Goal: Browse casually

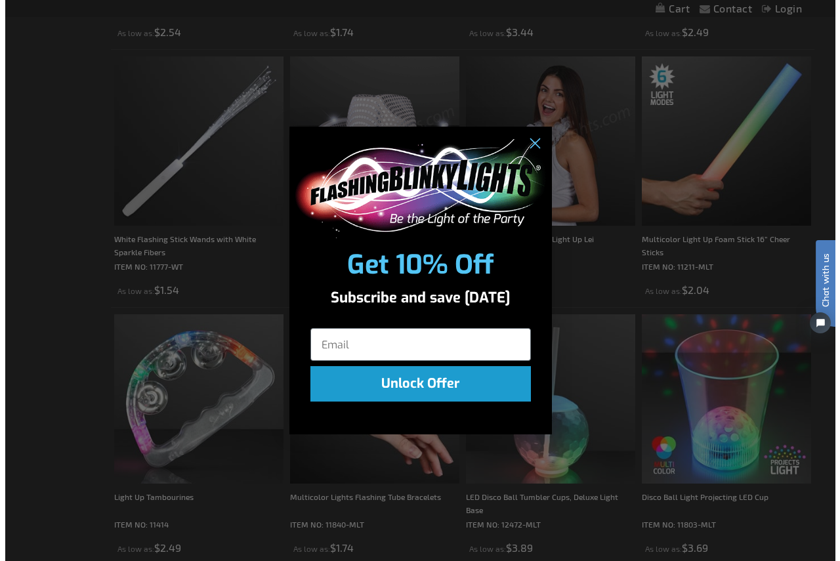
scroll to position [592, 0]
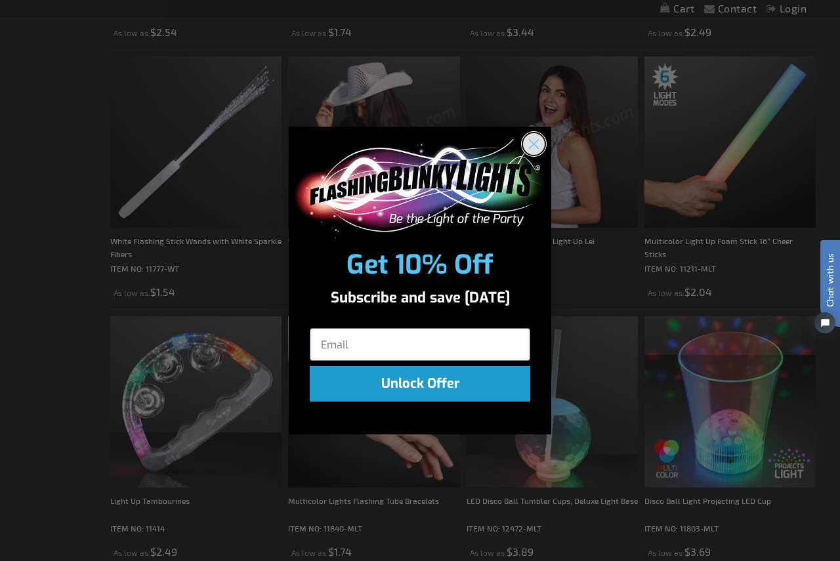
click at [533, 150] on circle "Close dialog" at bounding box center [534, 144] width 22 height 22
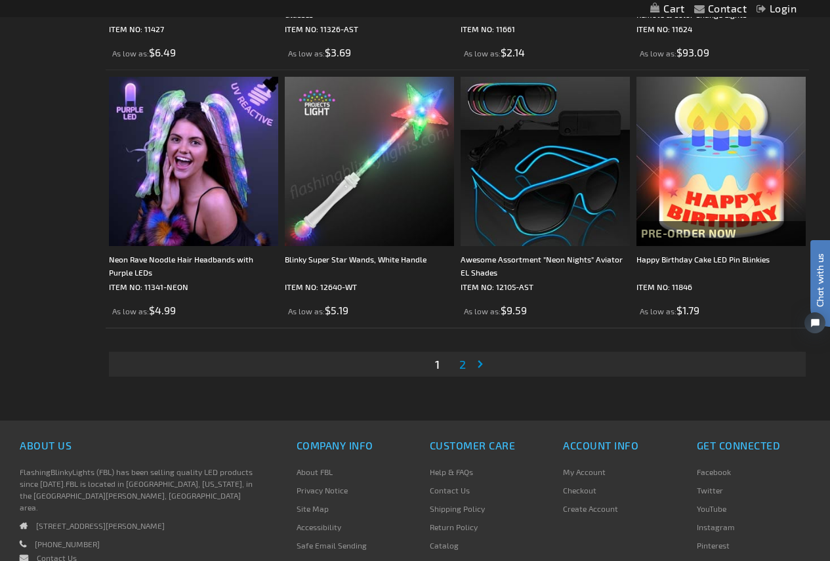
scroll to position [3988, 0]
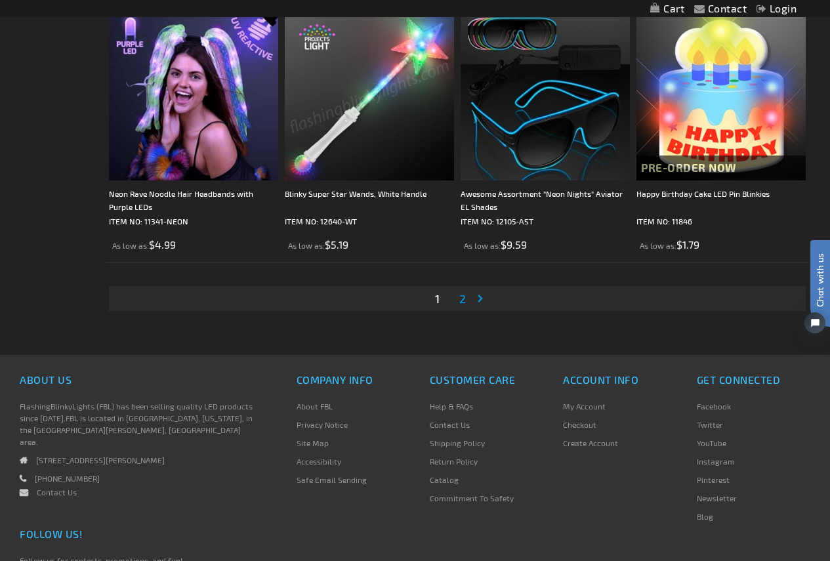
click at [464, 299] on span "2" at bounding box center [462, 298] width 7 height 14
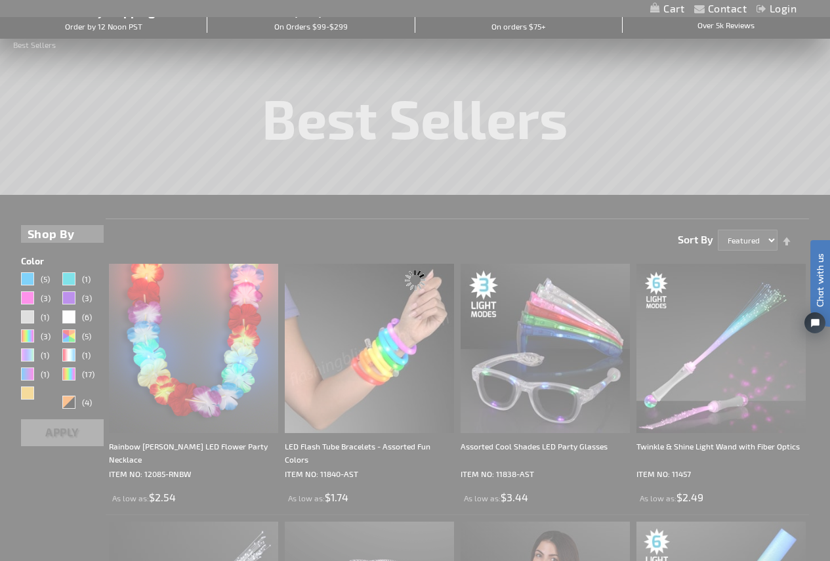
scroll to position [0, 0]
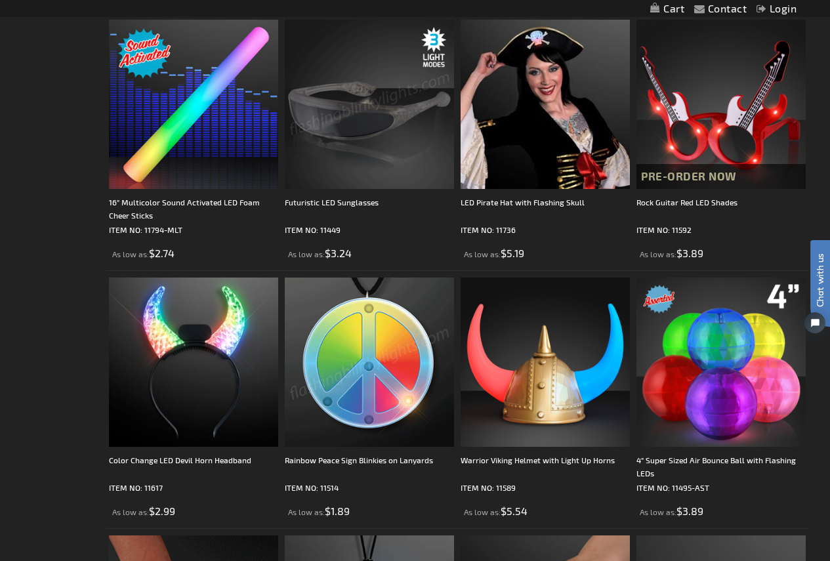
scroll to position [2756, 0]
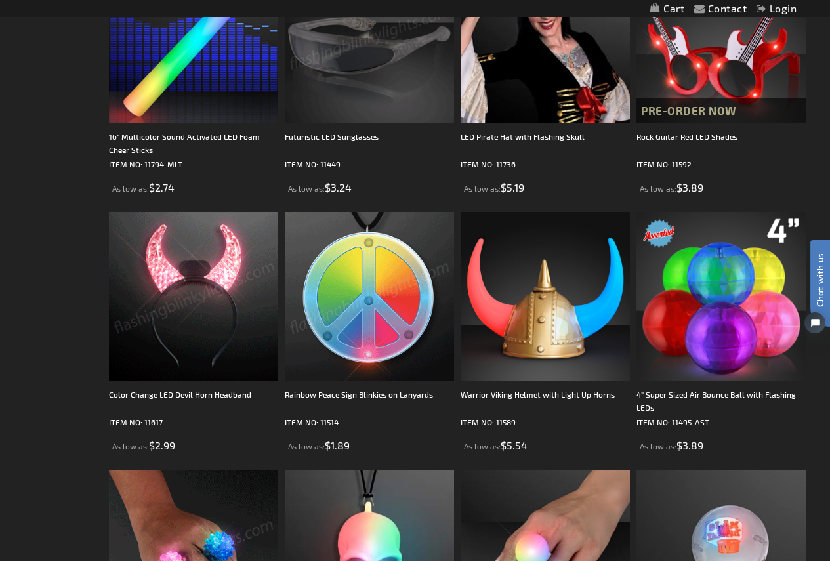
click at [220, 298] on img at bounding box center [193, 296] width 169 height 169
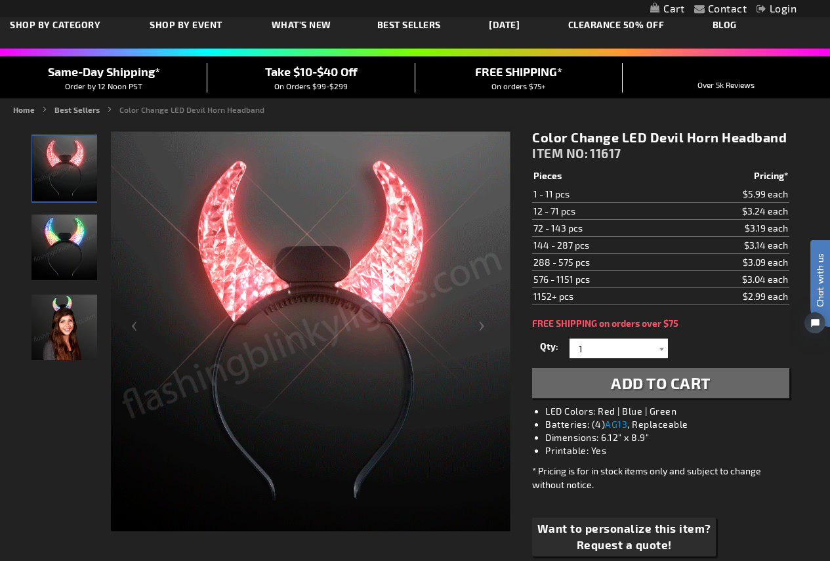
scroll to position [131, 0]
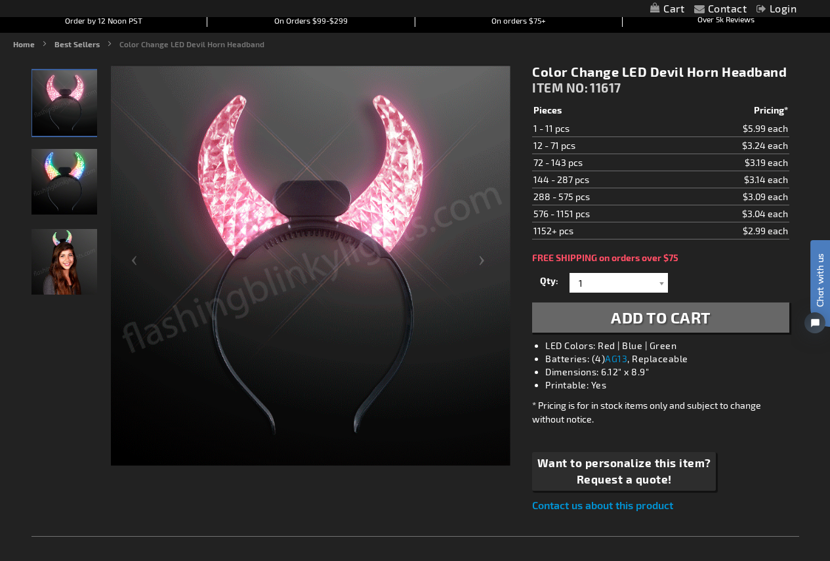
click at [68, 196] on img "Color Change LED Devil Horn Headband" at bounding box center [64, 182] width 66 height 66
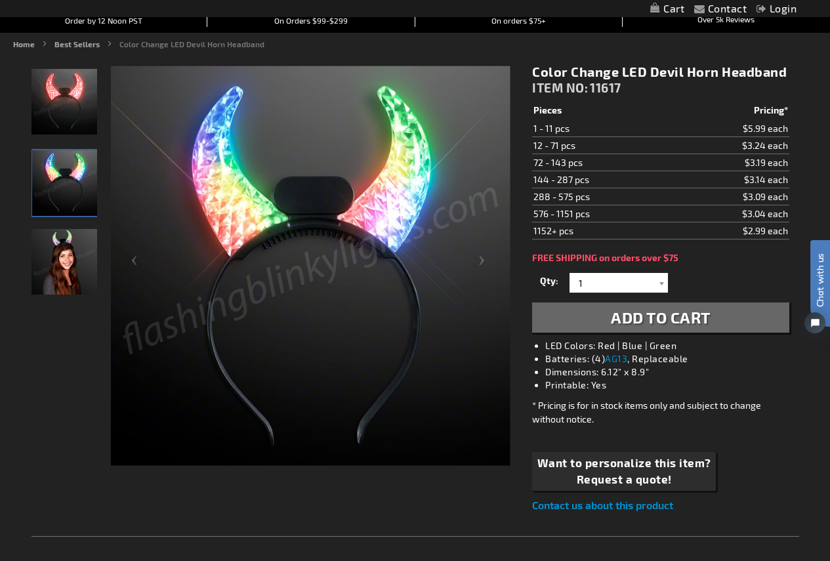
click at [75, 266] on img "Girl wearing Light Up Color Change LED Devil Horn Headband" at bounding box center [64, 262] width 66 height 66
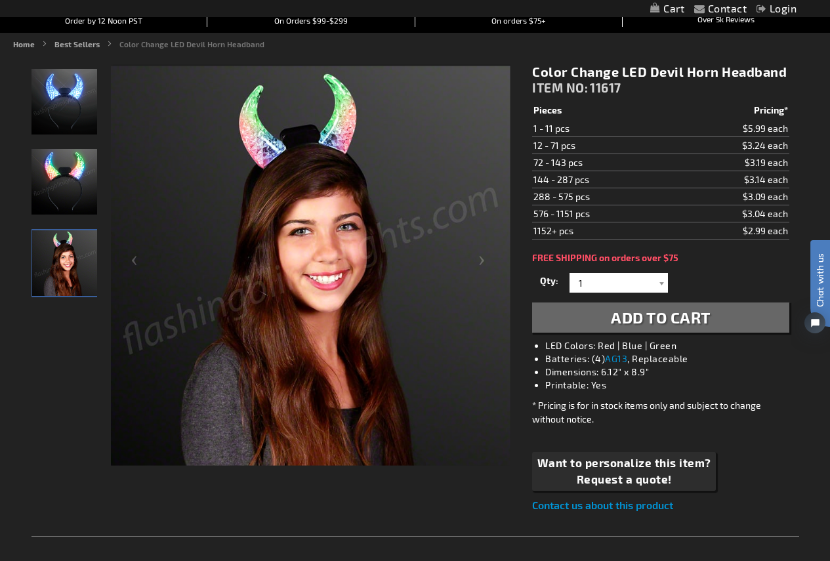
click at [65, 176] on img "Color Change LED Devil Horn Headband" at bounding box center [64, 182] width 66 height 66
